Goal: Transaction & Acquisition: Purchase product/service

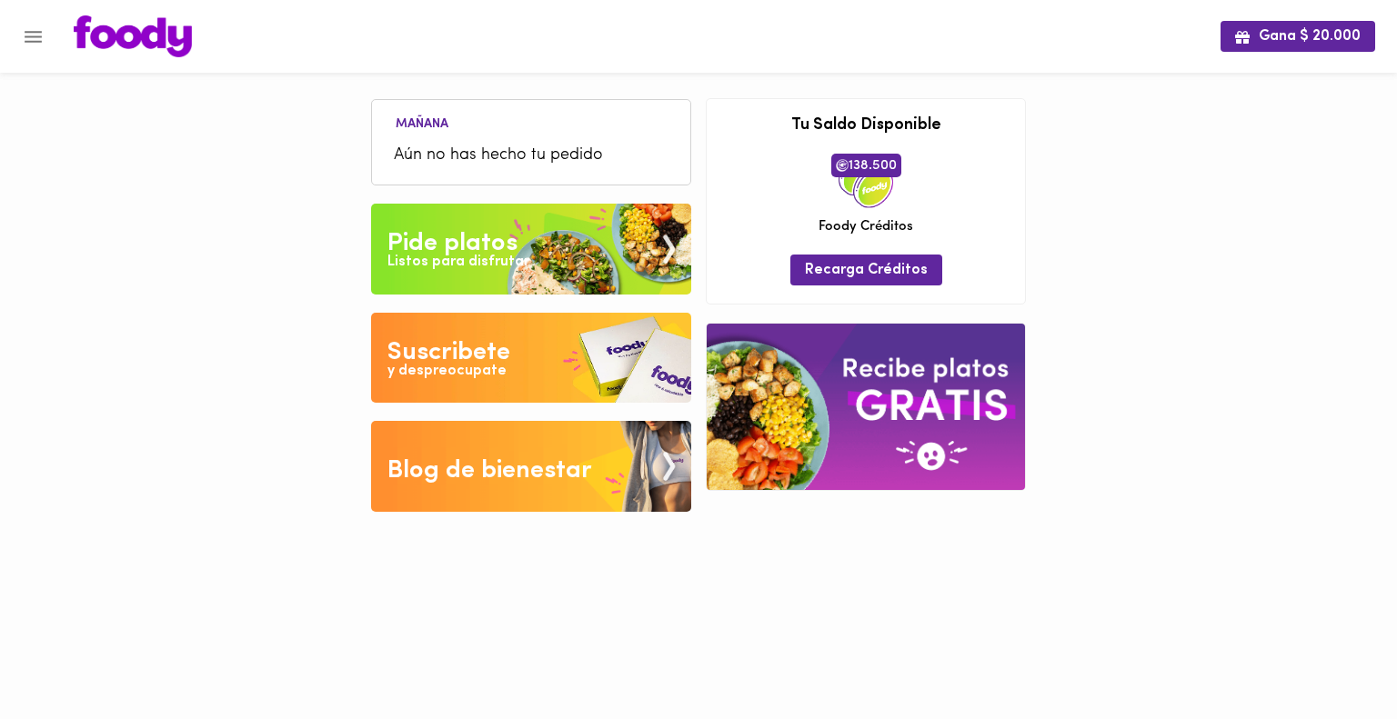
click at [526, 246] on img at bounding box center [531, 249] width 320 height 91
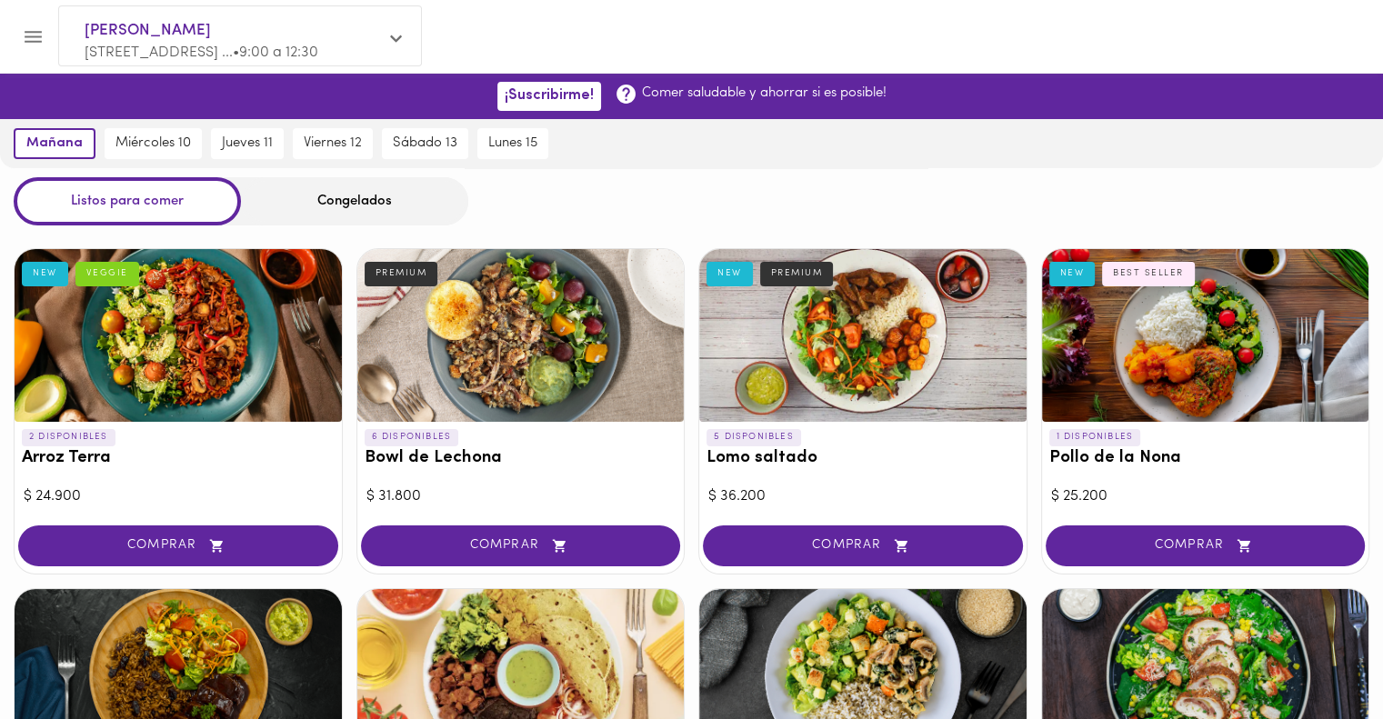
click at [384, 52] on div "Stefania Acevedo [STREET_ADDRESS] ... • 9:00 a 12:30" at bounding box center [240, 40] width 362 height 69
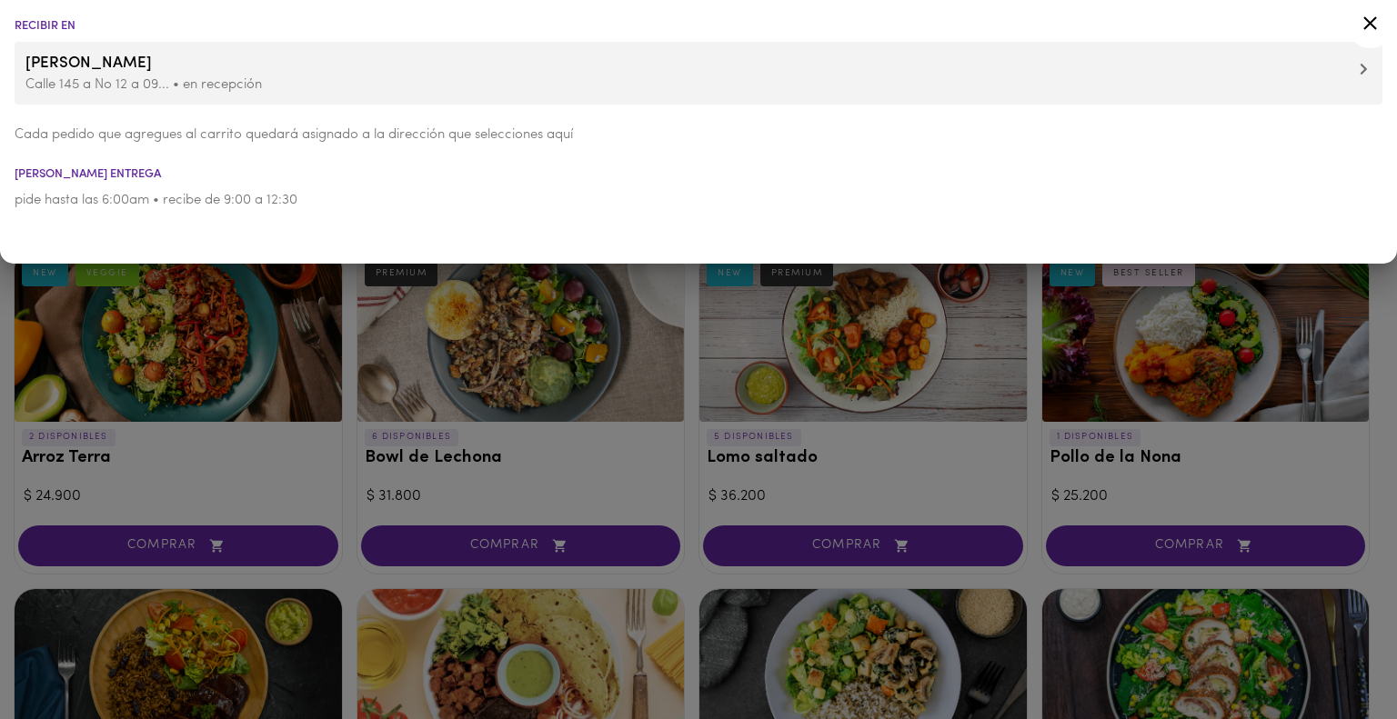
click at [501, 72] on span "[PERSON_NAME]" at bounding box center [698, 64] width 1346 height 24
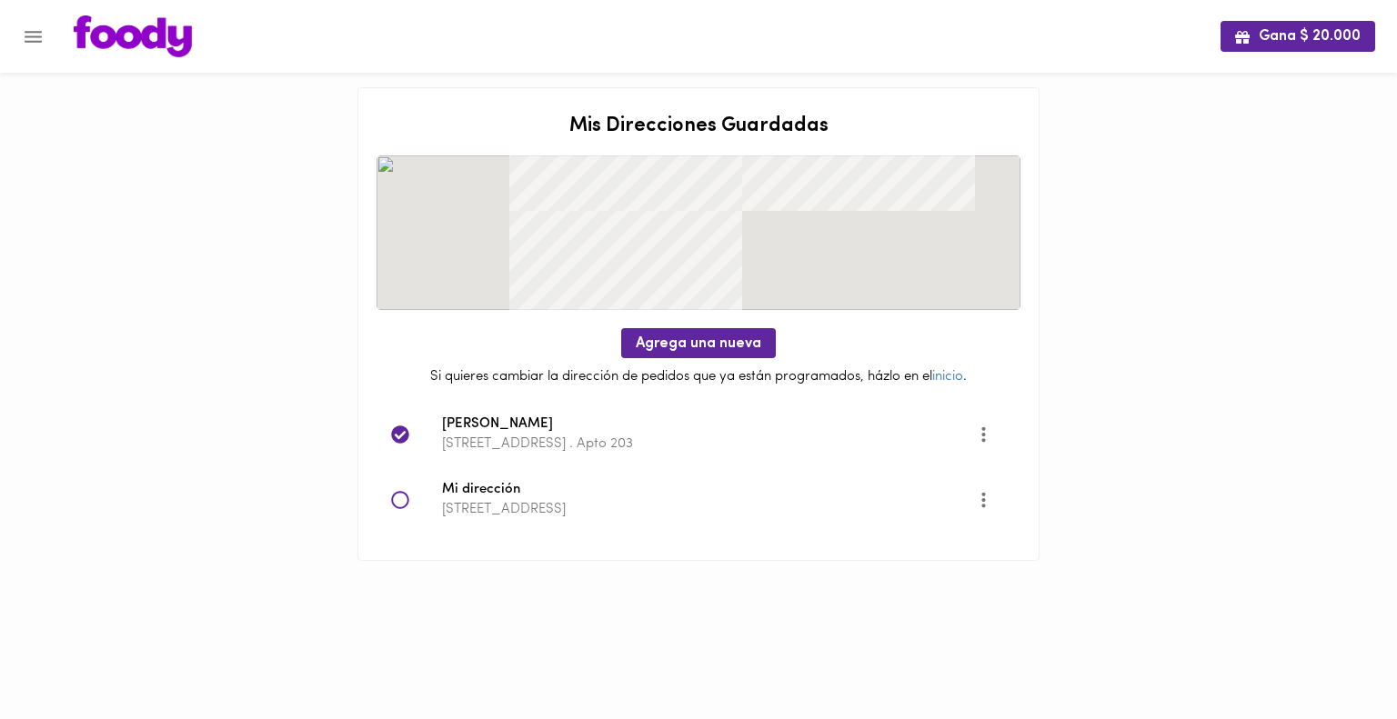
click at [393, 499] on icon at bounding box center [400, 500] width 18 height 18
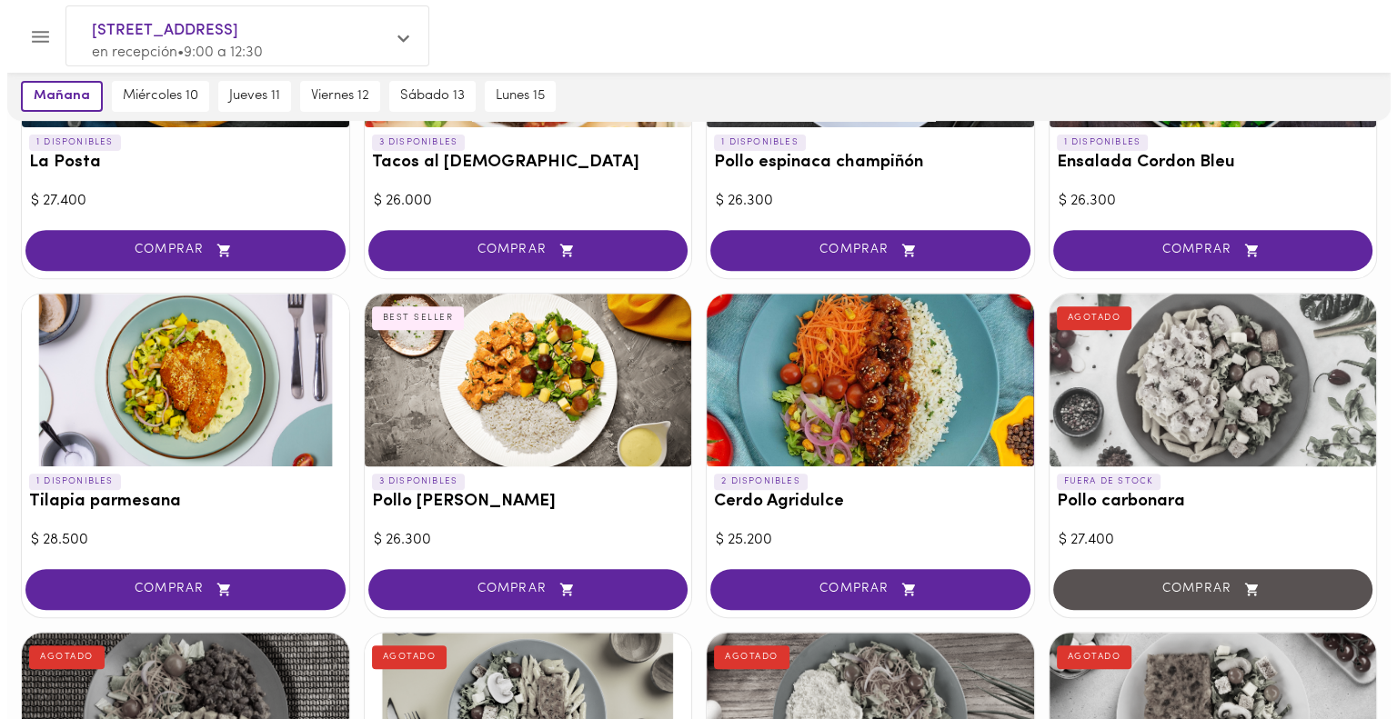
scroll to position [637, 0]
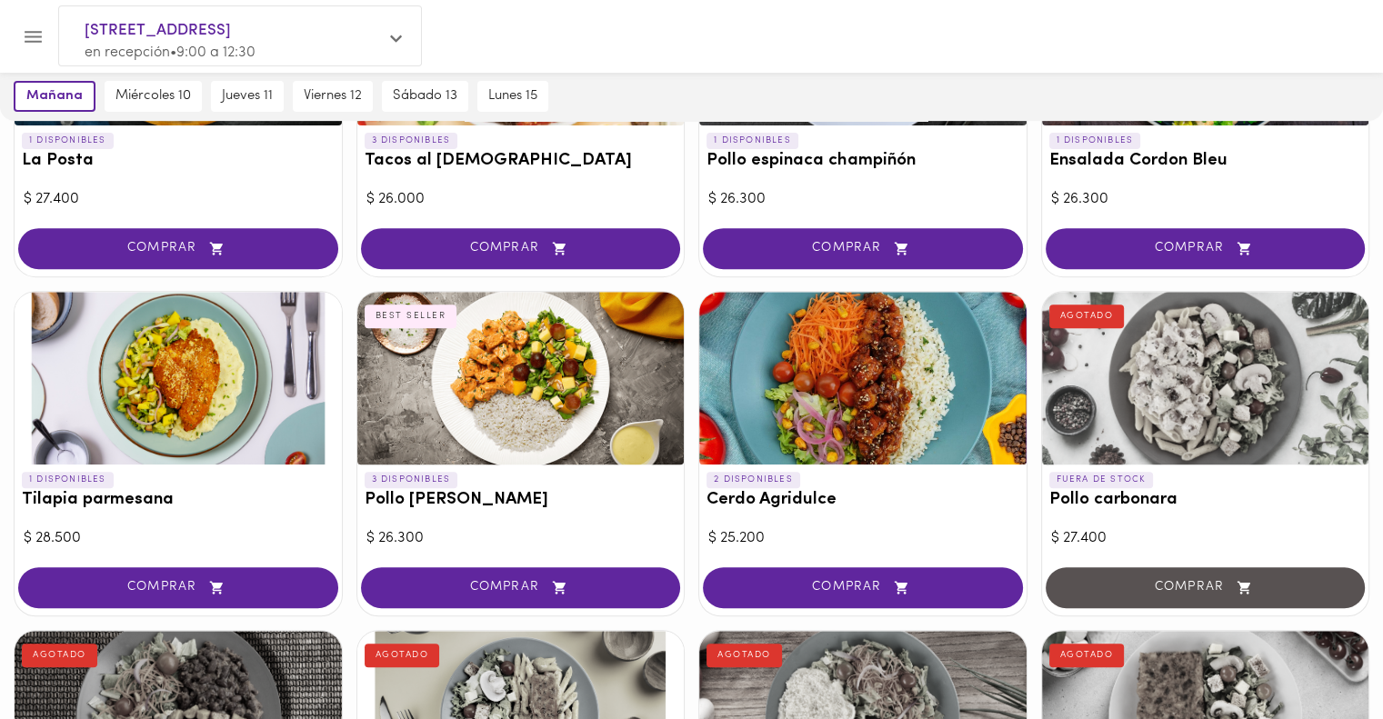
click at [409, 484] on p "3 DISPONIBLES" at bounding box center [412, 480] width 94 height 16
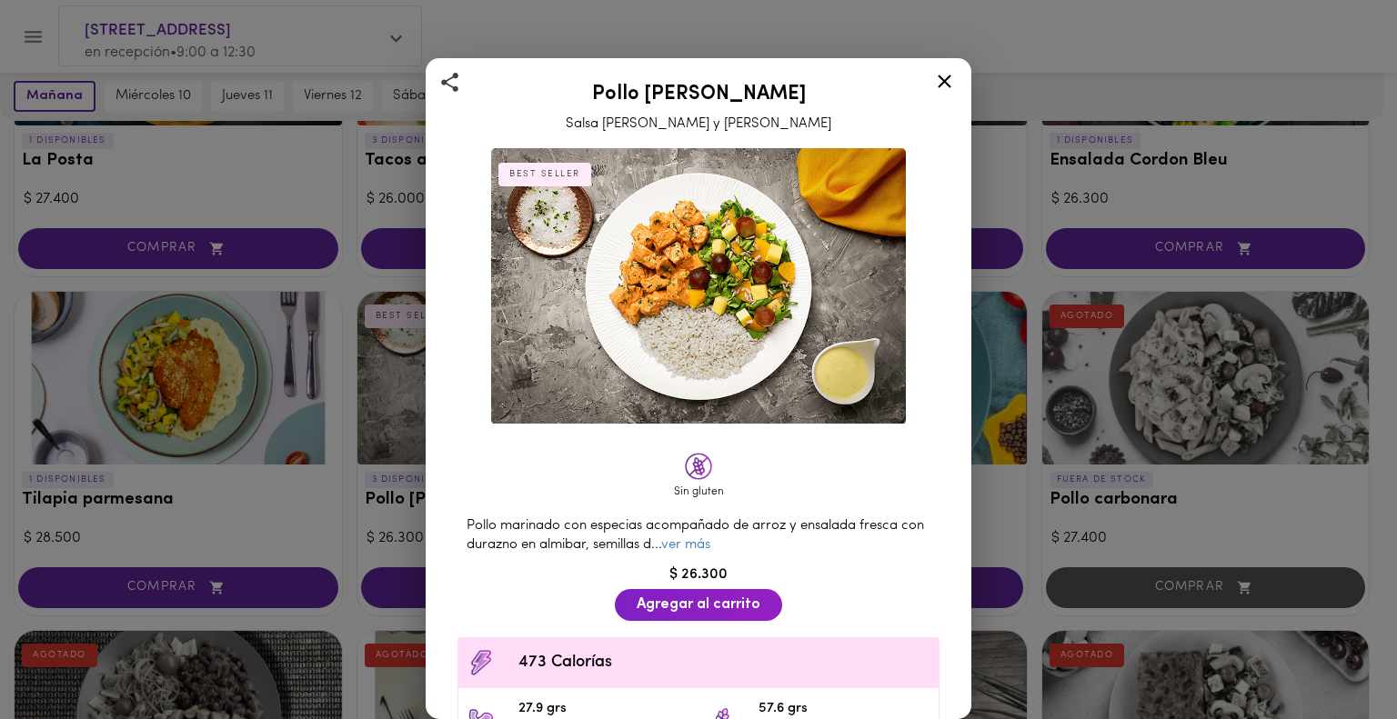
click at [418, 498] on div "Pollo Tikka Massala Salsa [PERSON_NAME] y Coco BEST SELLER Sin gluten Pollo mar…" at bounding box center [698, 359] width 1397 height 719
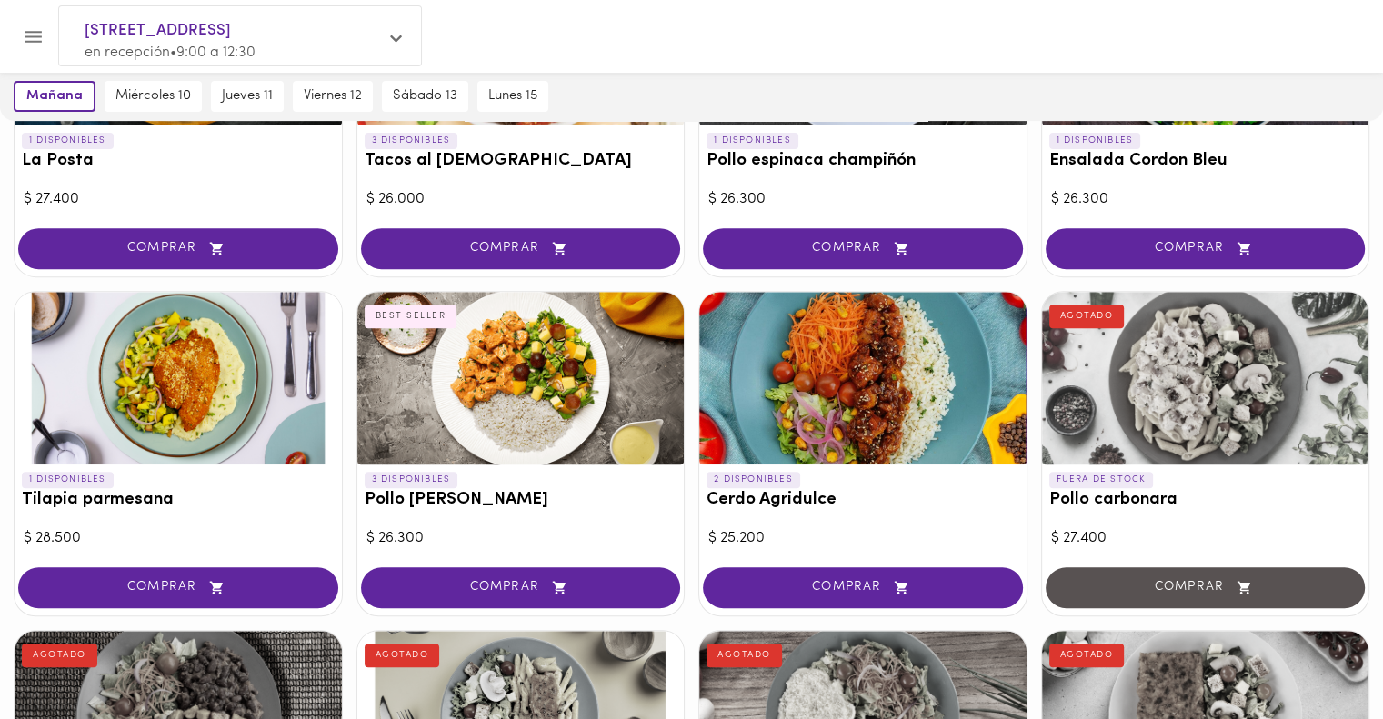
click at [405, 467] on div "3 DISPONIBLES Pollo Tikka Massala BEST SELLER" at bounding box center [520, 495] width 327 height 60
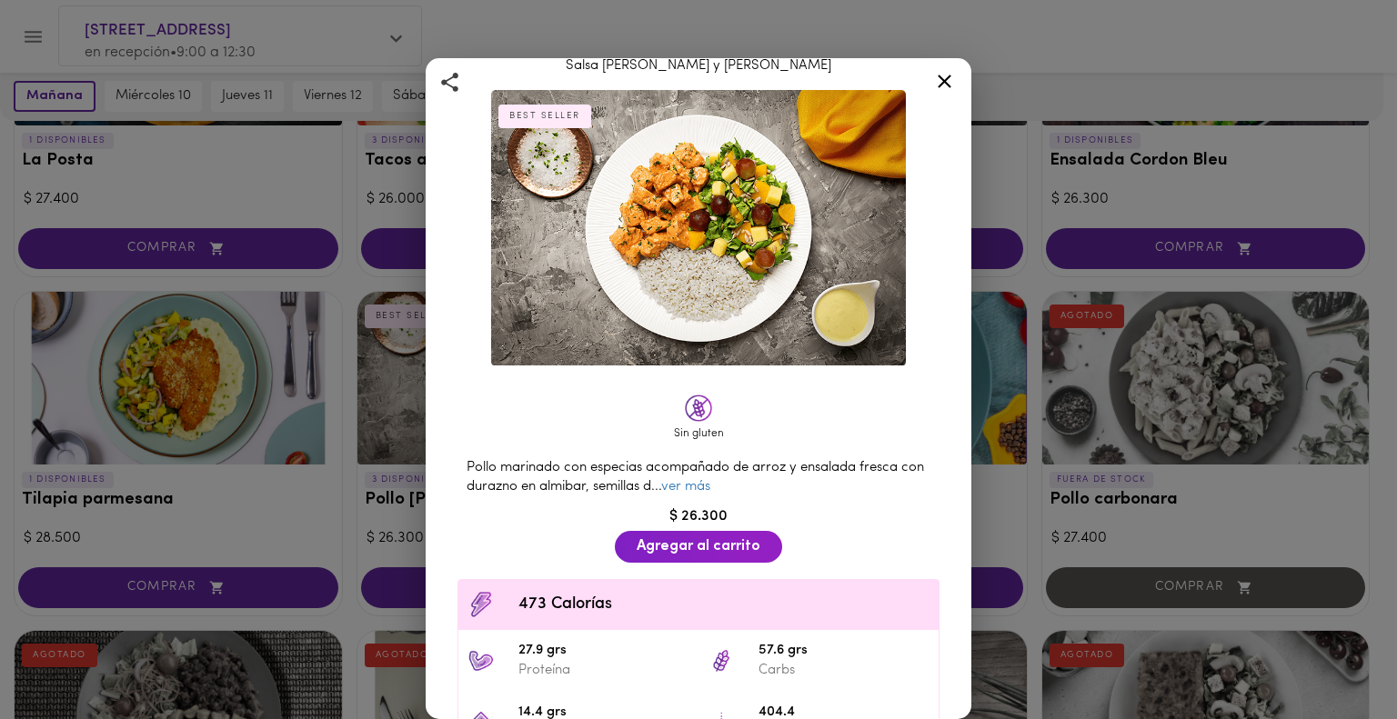
scroll to position [62, 0]
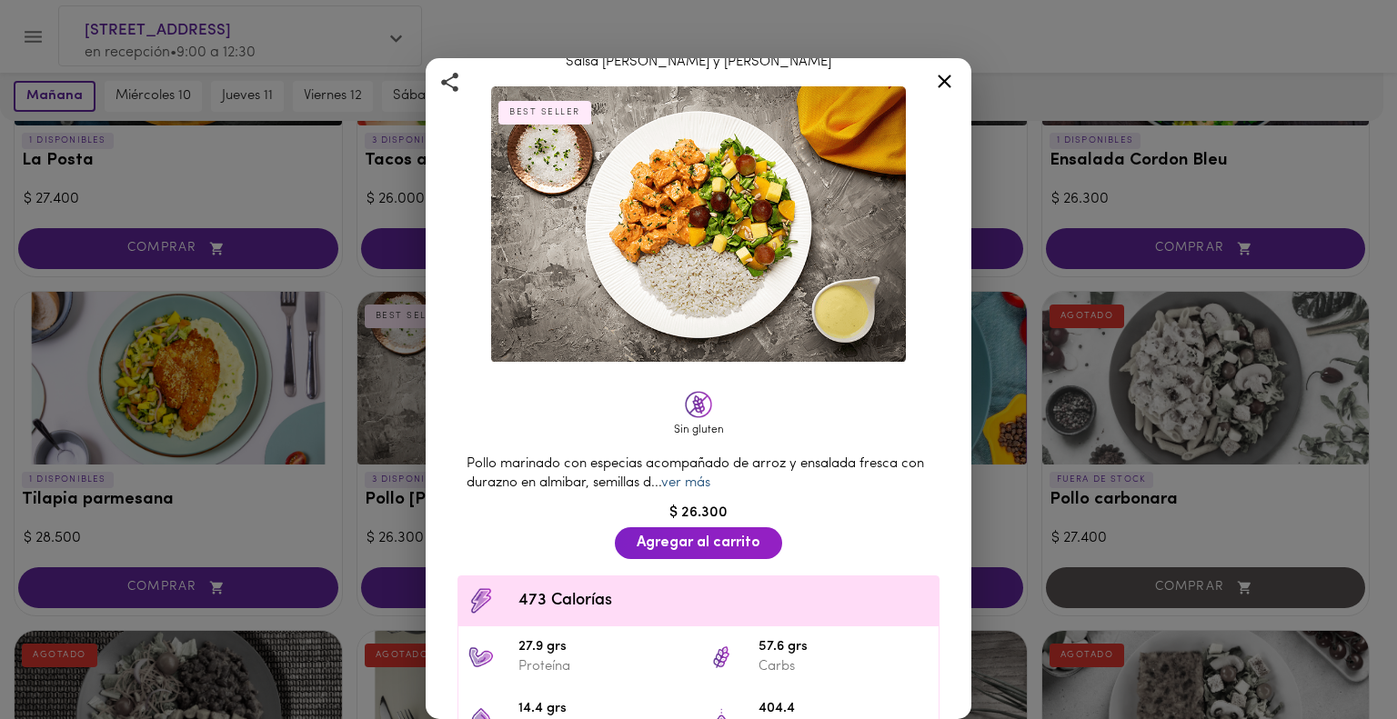
click at [710, 480] on link "ver más" at bounding box center [685, 483] width 49 height 14
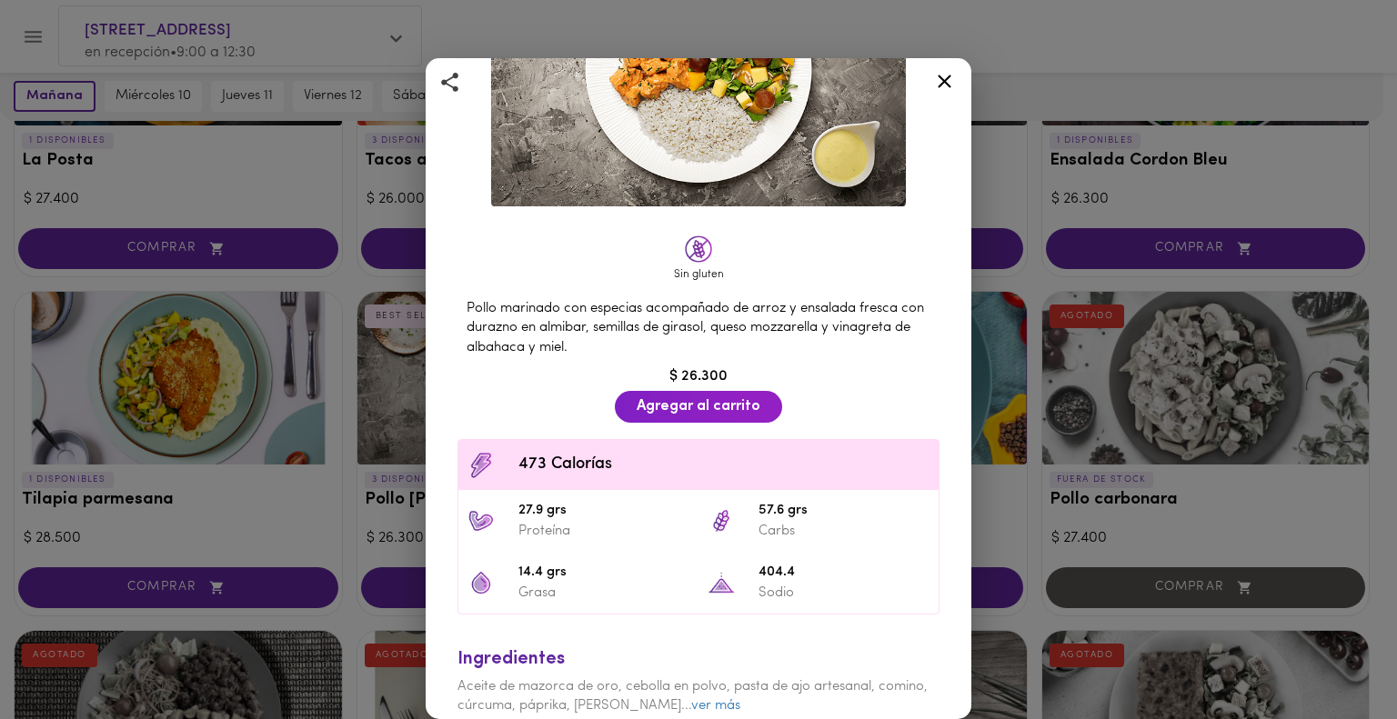
scroll to position [269, 0]
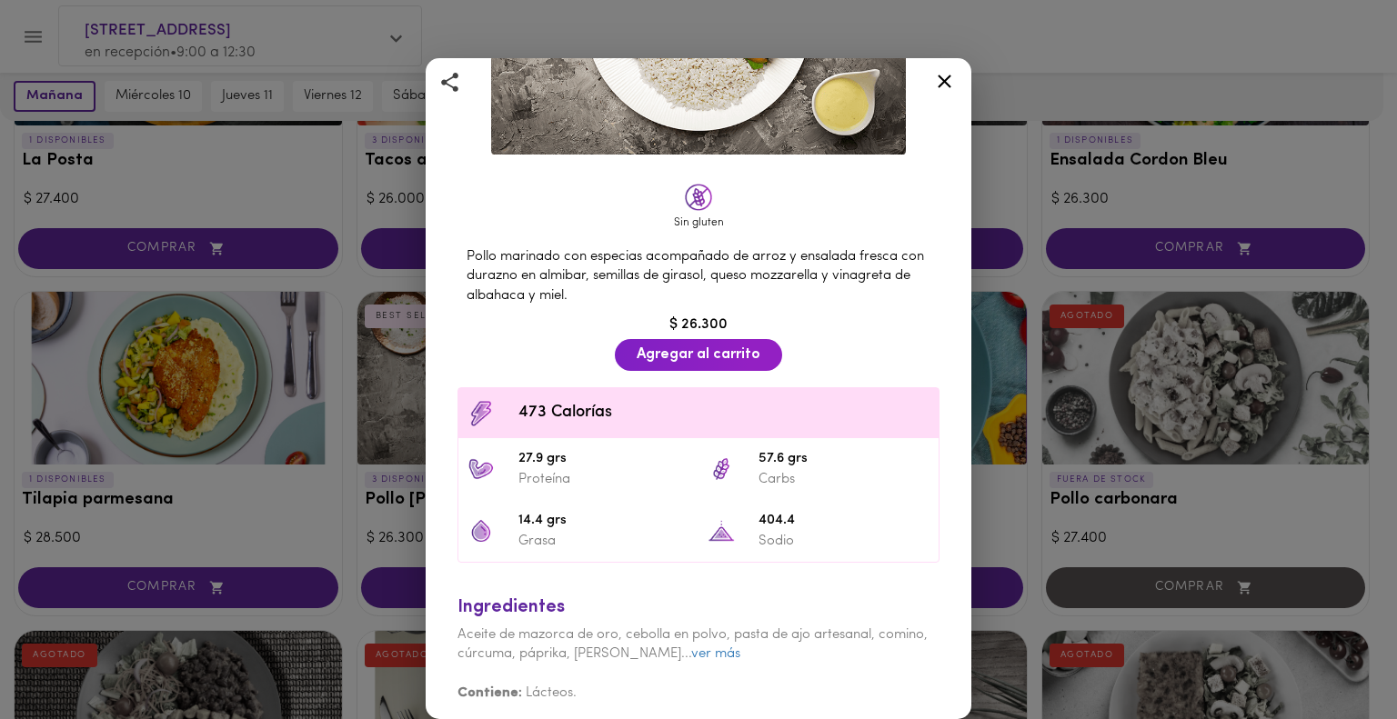
click at [248, 374] on div "Pollo Tikka Massala Salsa [PERSON_NAME] y Coco BEST SELLER Sin gluten Pollo mar…" at bounding box center [698, 359] width 1397 height 719
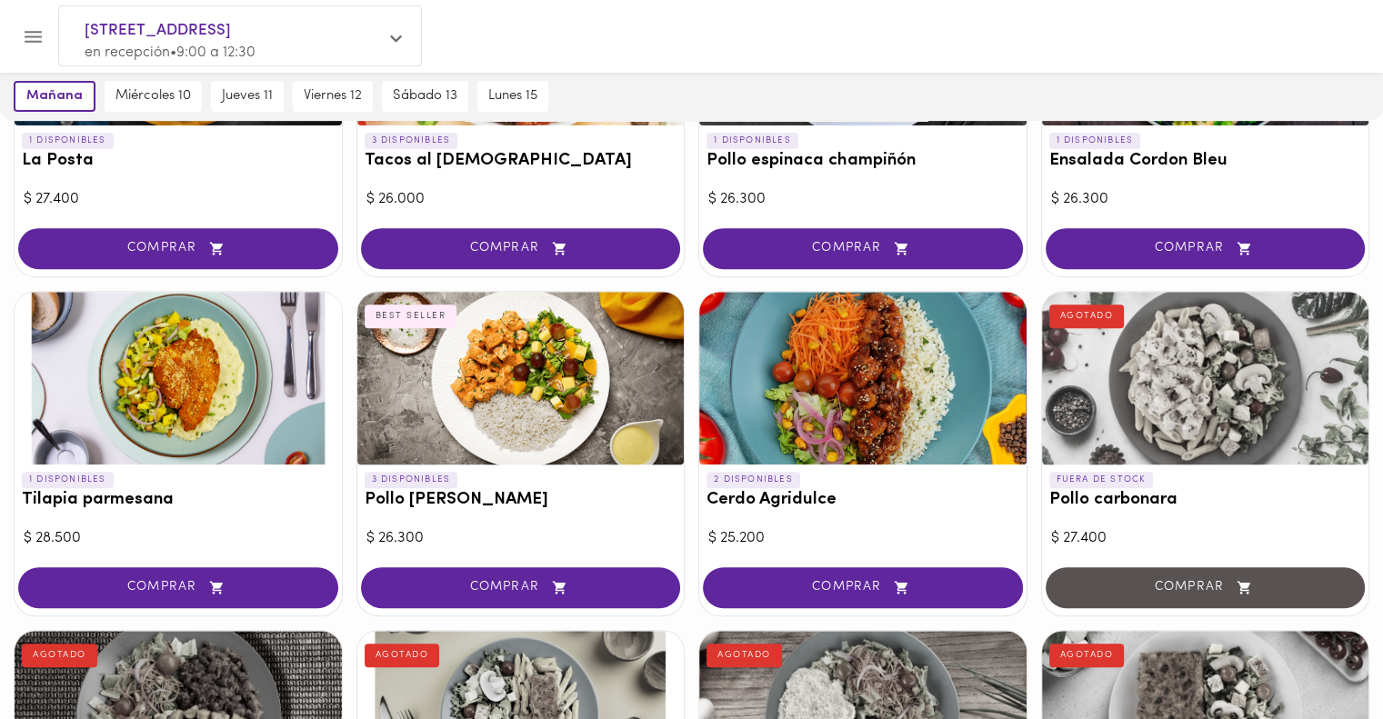
click at [187, 377] on div at bounding box center [178, 378] width 327 height 173
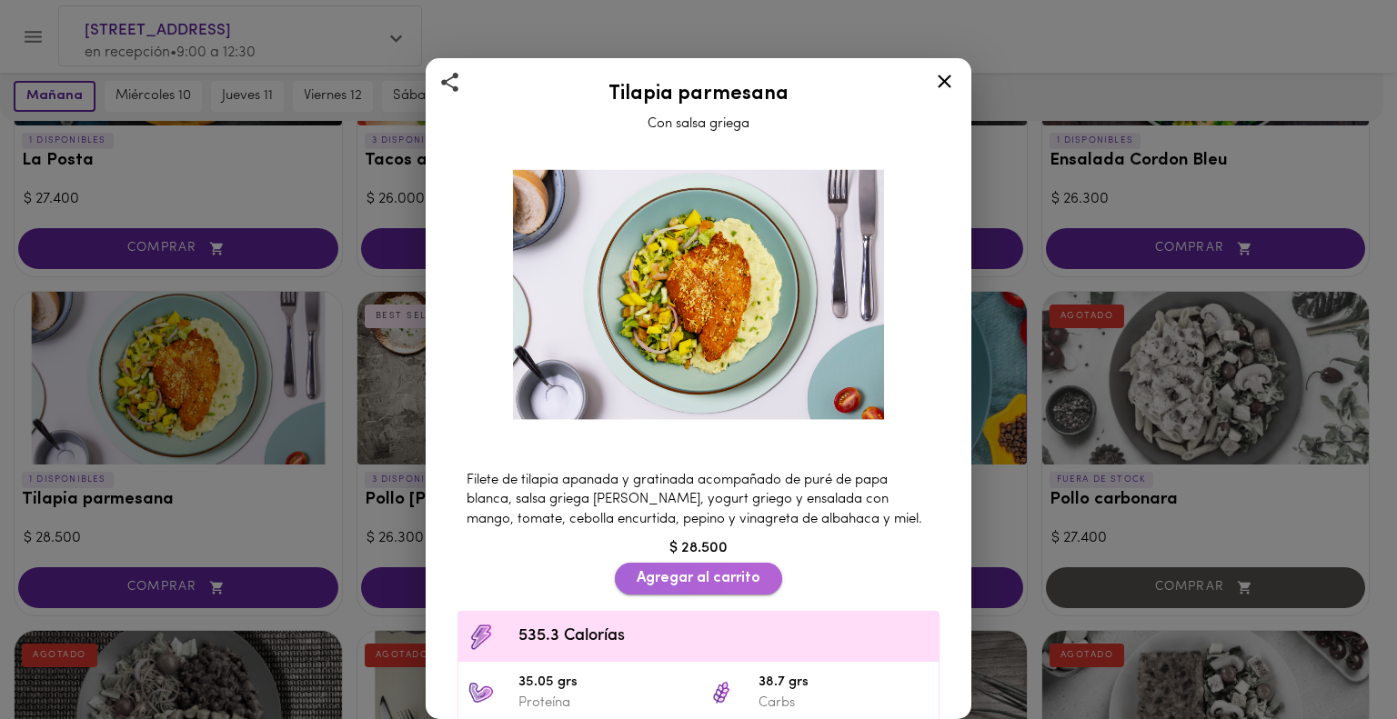
click at [647, 570] on span "Agregar al carrito" at bounding box center [699, 578] width 124 height 17
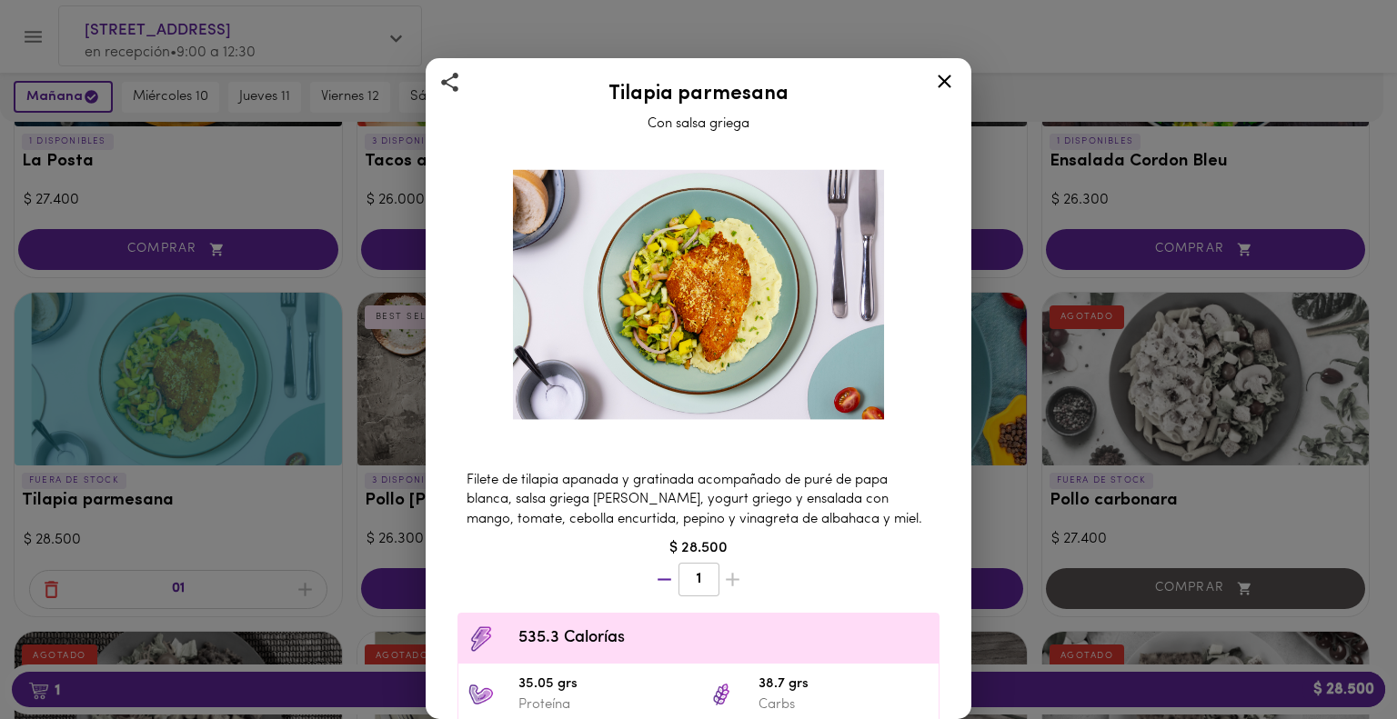
click at [947, 76] on icon at bounding box center [944, 81] width 23 height 23
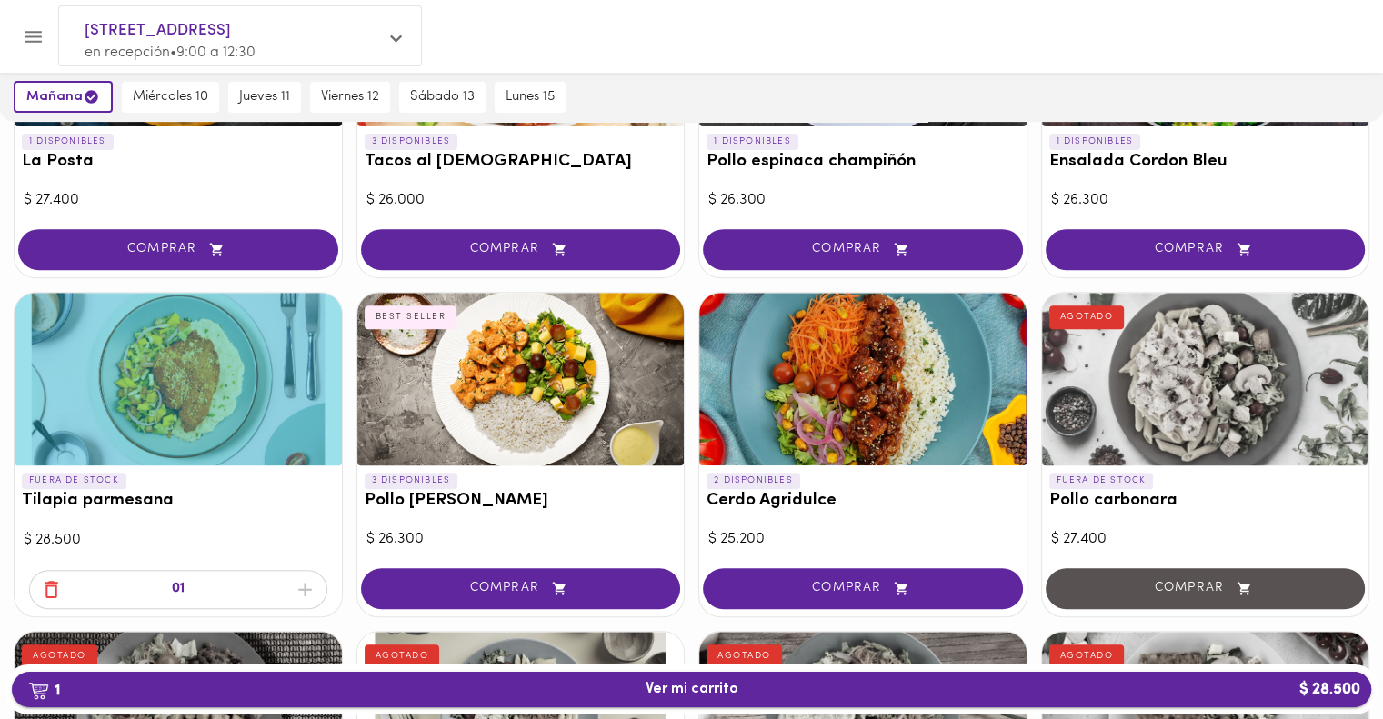
click at [857, 701] on button "1 Ver mi carrito $ 28.500" at bounding box center [691, 689] width 1359 height 35
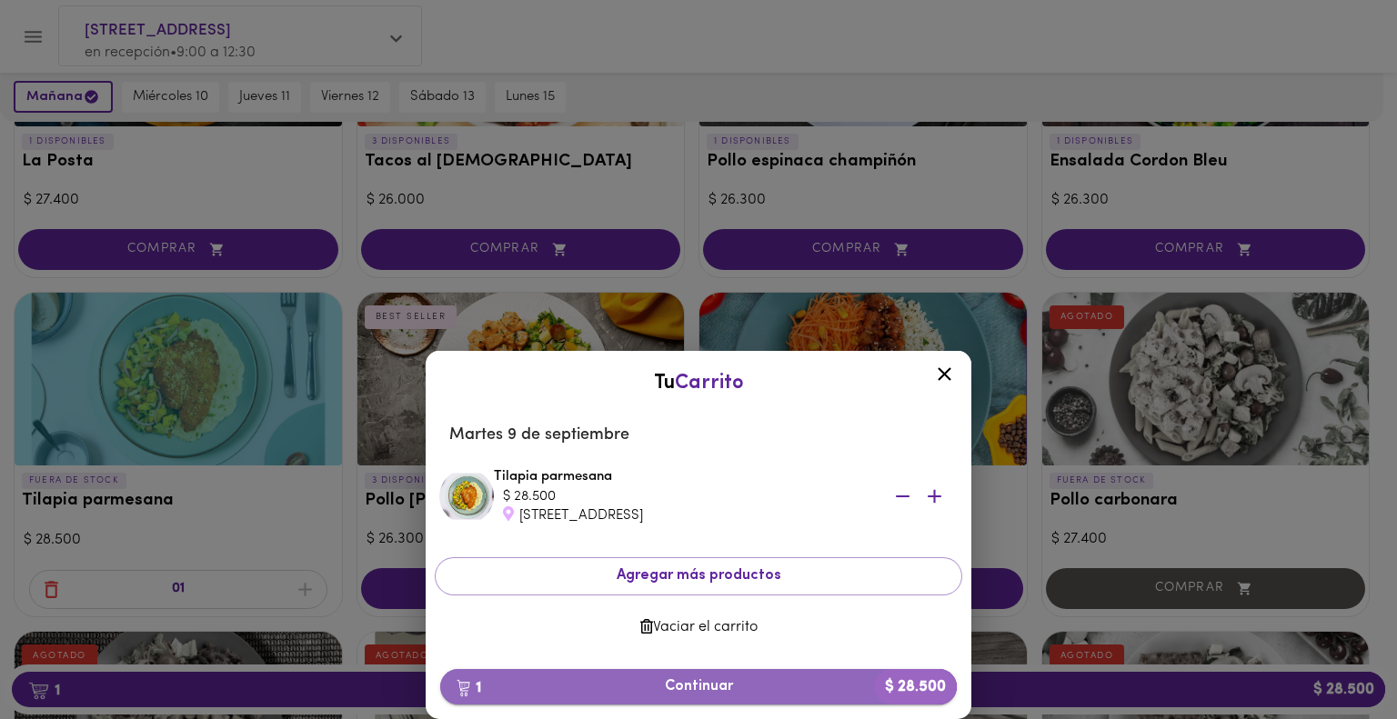
click at [674, 690] on span "1 Continuar $ 28.500" at bounding box center [698, 686] width 487 height 17
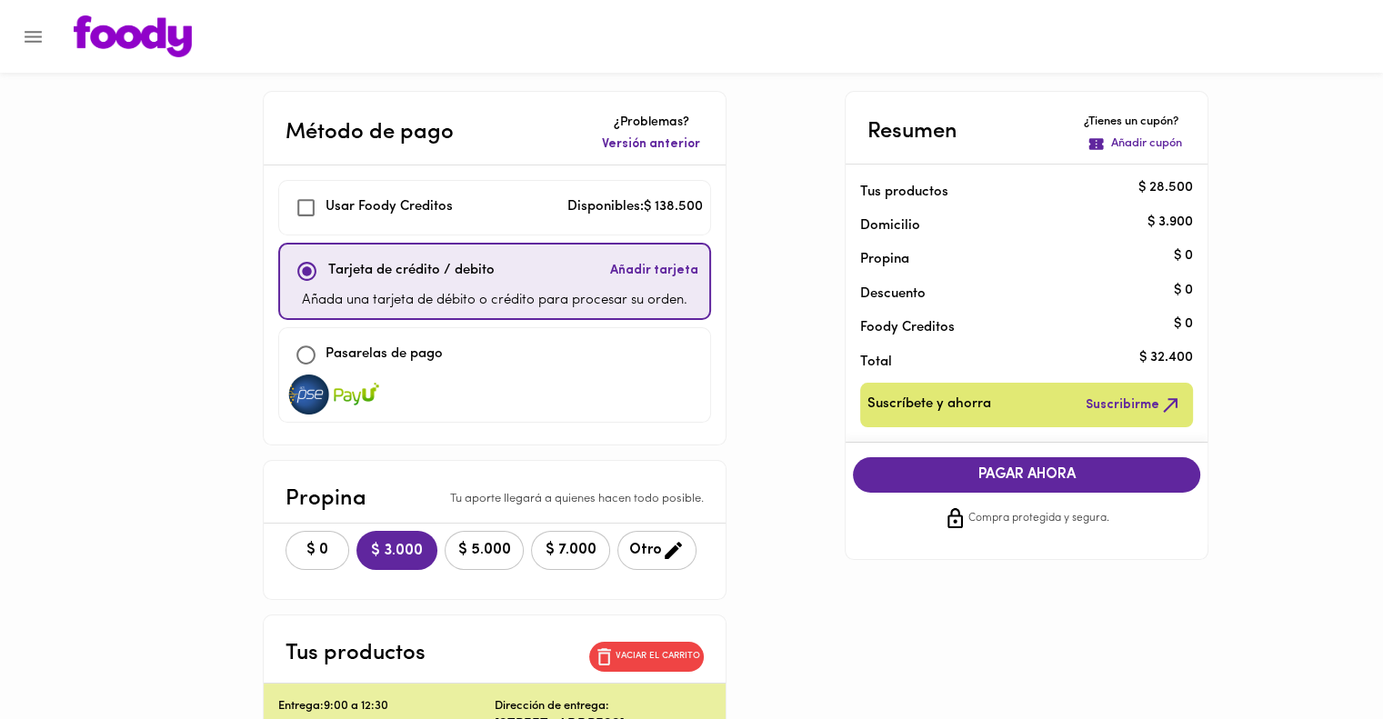
checkbox input "true"
click at [324, 542] on span "$ 0" at bounding box center [317, 550] width 40 height 17
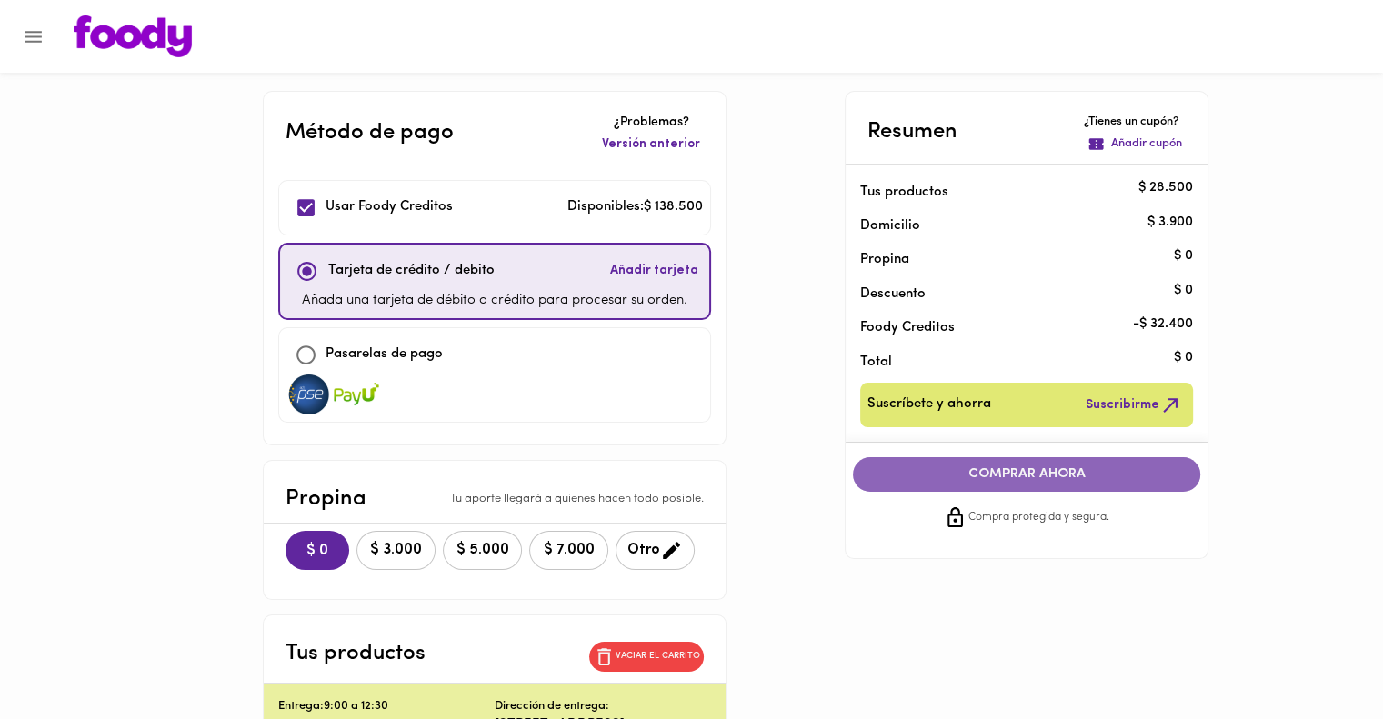
click at [971, 472] on span "COMPRAR AHORA" at bounding box center [1026, 474] width 311 height 16
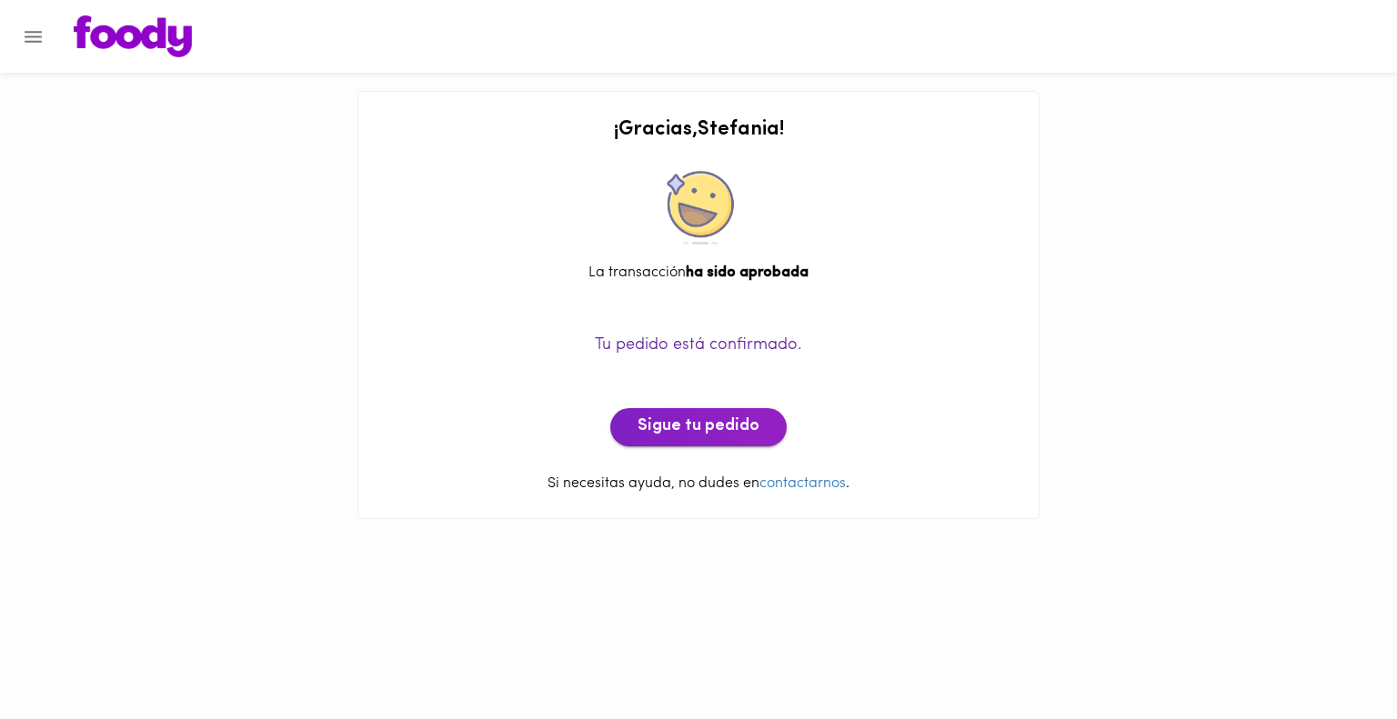
click at [684, 428] on span "Sigue tu pedido" at bounding box center [698, 427] width 122 height 20
